Goal: Information Seeking & Learning: Check status

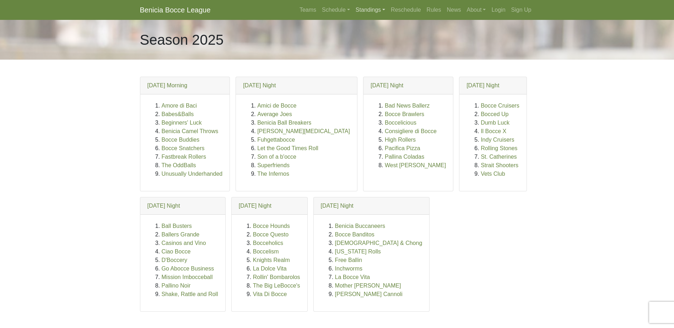
click at [361, 11] on link "Standings" at bounding box center [370, 10] width 35 height 14
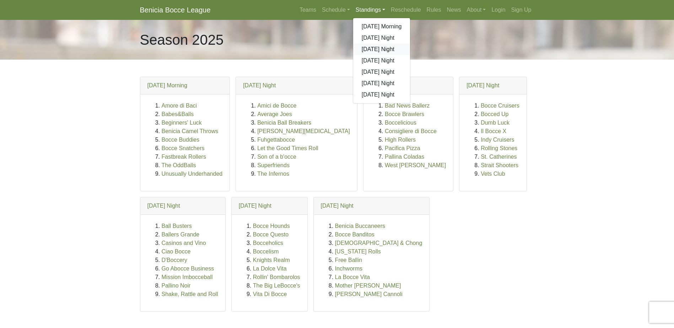
click at [387, 49] on link "[DATE] Night" at bounding box center [381, 49] width 57 height 11
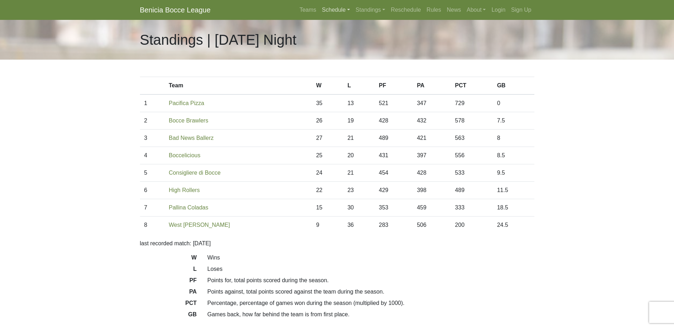
click at [339, 8] on link "Schedule" at bounding box center [336, 10] width 34 height 14
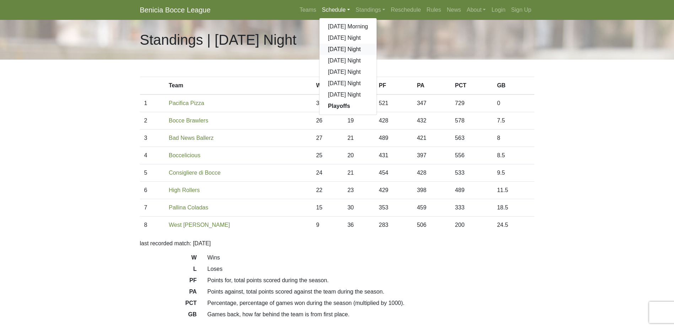
click at [340, 50] on link "[DATE] Night" at bounding box center [348, 49] width 57 height 11
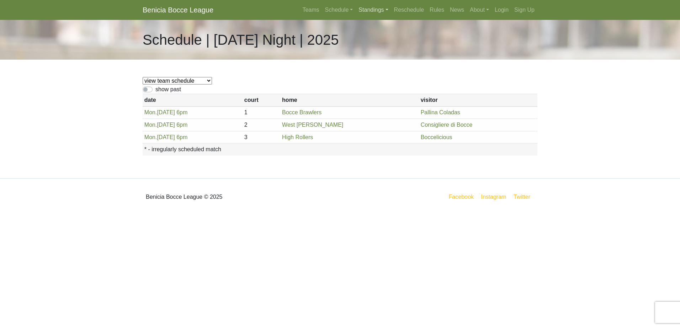
click at [362, 12] on link "Standings" at bounding box center [373, 10] width 35 height 14
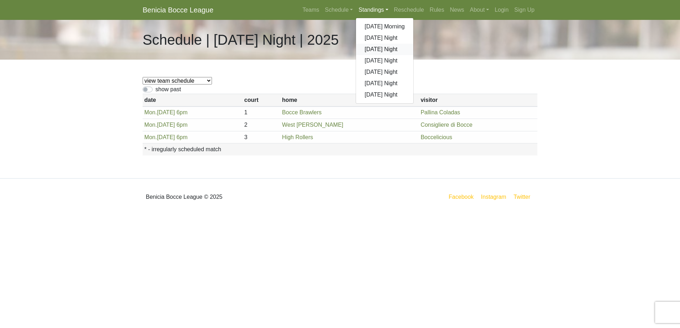
click at [384, 47] on link "[DATE] Night" at bounding box center [384, 49] width 57 height 11
